Goal: Task Accomplishment & Management: Manage account settings

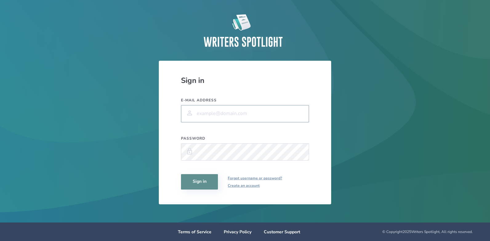
click at [212, 117] on input "E-mail address" at bounding box center [245, 113] width 128 height 17
type input "[EMAIL_ADDRESS][DOMAIN_NAME]"
click at [181, 174] on button "Sign in" at bounding box center [199, 181] width 37 height 15
click at [199, 178] on button "Sign in" at bounding box center [199, 181] width 37 height 15
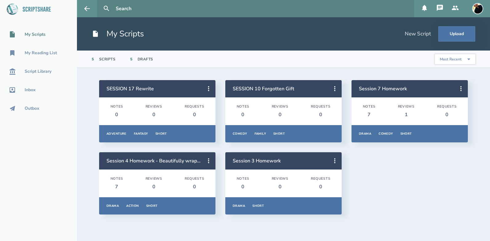
click at [442, 6] on icon at bounding box center [440, 8] width 6 height 6
click at [478, 11] on img at bounding box center [477, 8] width 11 height 11
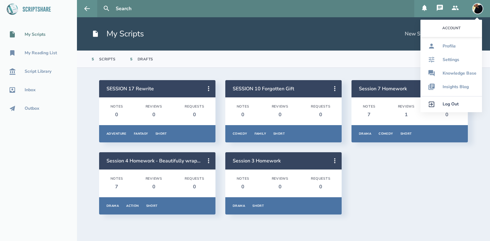
click at [445, 104] on div "Log Out" at bounding box center [450, 104] width 16 height 5
